Goal: Navigation & Orientation: Find specific page/section

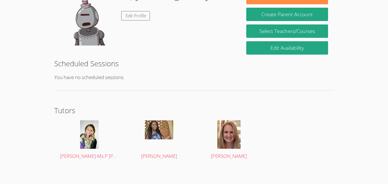
scroll to position [103, 0]
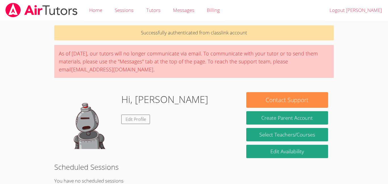
click at [343, 30] on body "Home Sessions Tutors Messages Billing Logout [PERSON_NAME] Successfully authent…" at bounding box center [194, 92] width 388 height 184
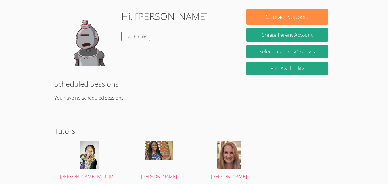
scroll to position [83, 0]
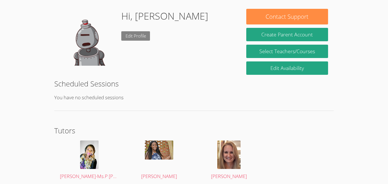
click at [135, 35] on link "Edit Profile" at bounding box center [135, 35] width 29 height 9
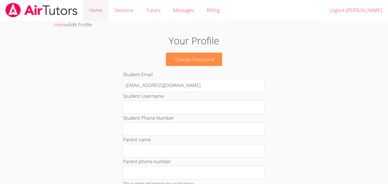
click at [96, 9] on link "Home" at bounding box center [96, 10] width 26 height 21
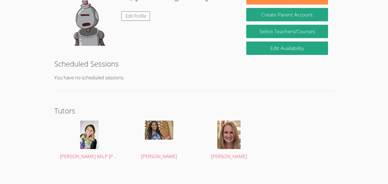
scroll to position [86, 0]
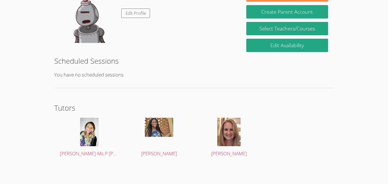
click at [78, 31] on img at bounding box center [88, 14] width 57 height 57
